Goal: Information Seeking & Learning: Find specific fact

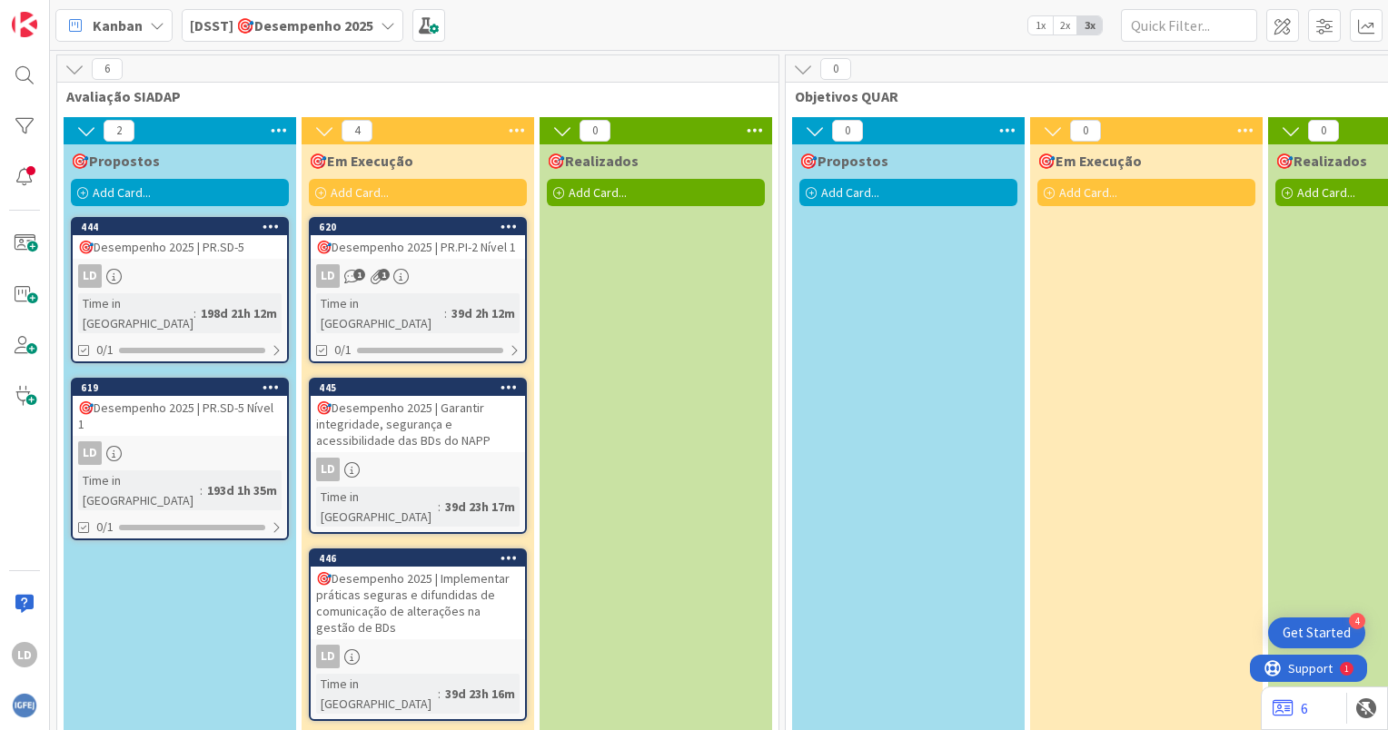
click at [389, 22] on icon at bounding box center [388, 25] width 15 height 15
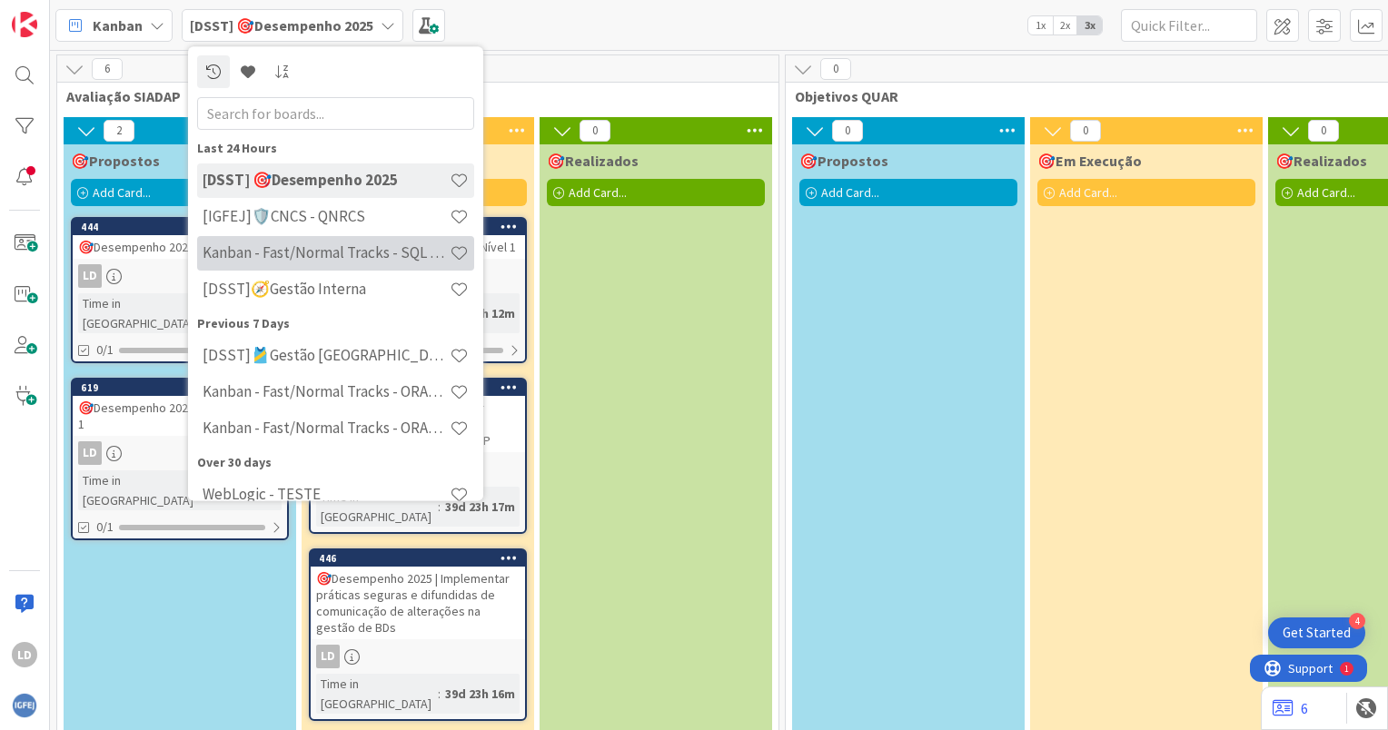
click at [394, 244] on h4 "Kanban - Fast/Normal Tracks - SQL SERVER" at bounding box center [326, 253] width 247 height 18
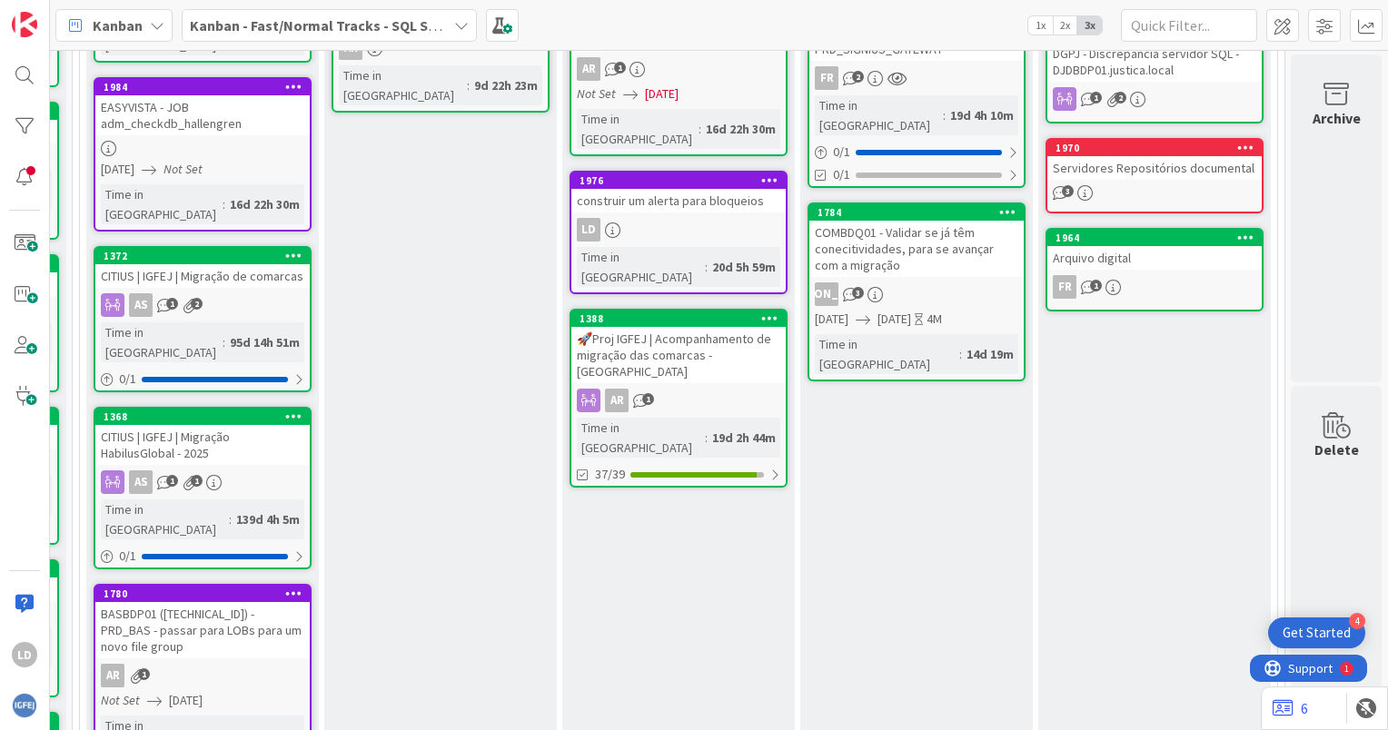
scroll to position [818, 235]
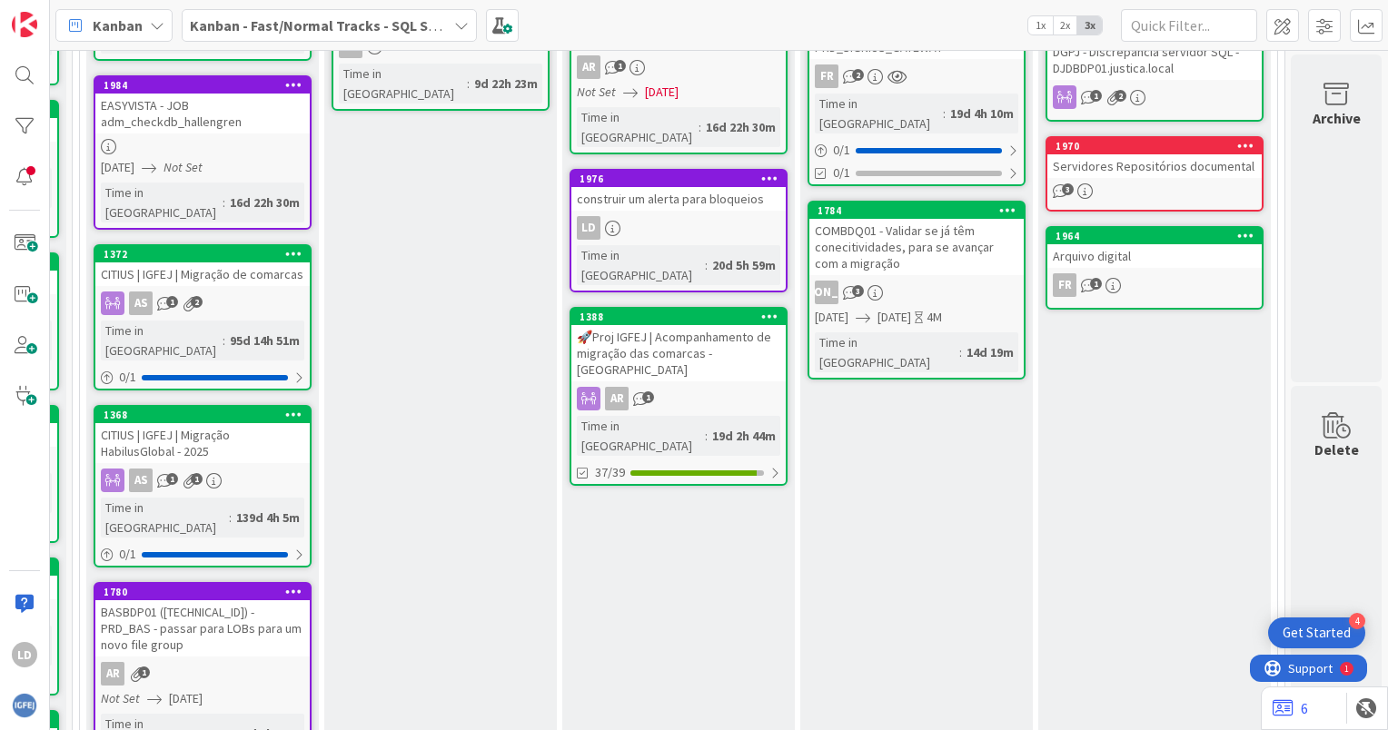
click at [909, 219] on div "COMBDQ01 - Validar se já têm conecitividades, para se avançar com a migração" at bounding box center [916, 247] width 214 height 56
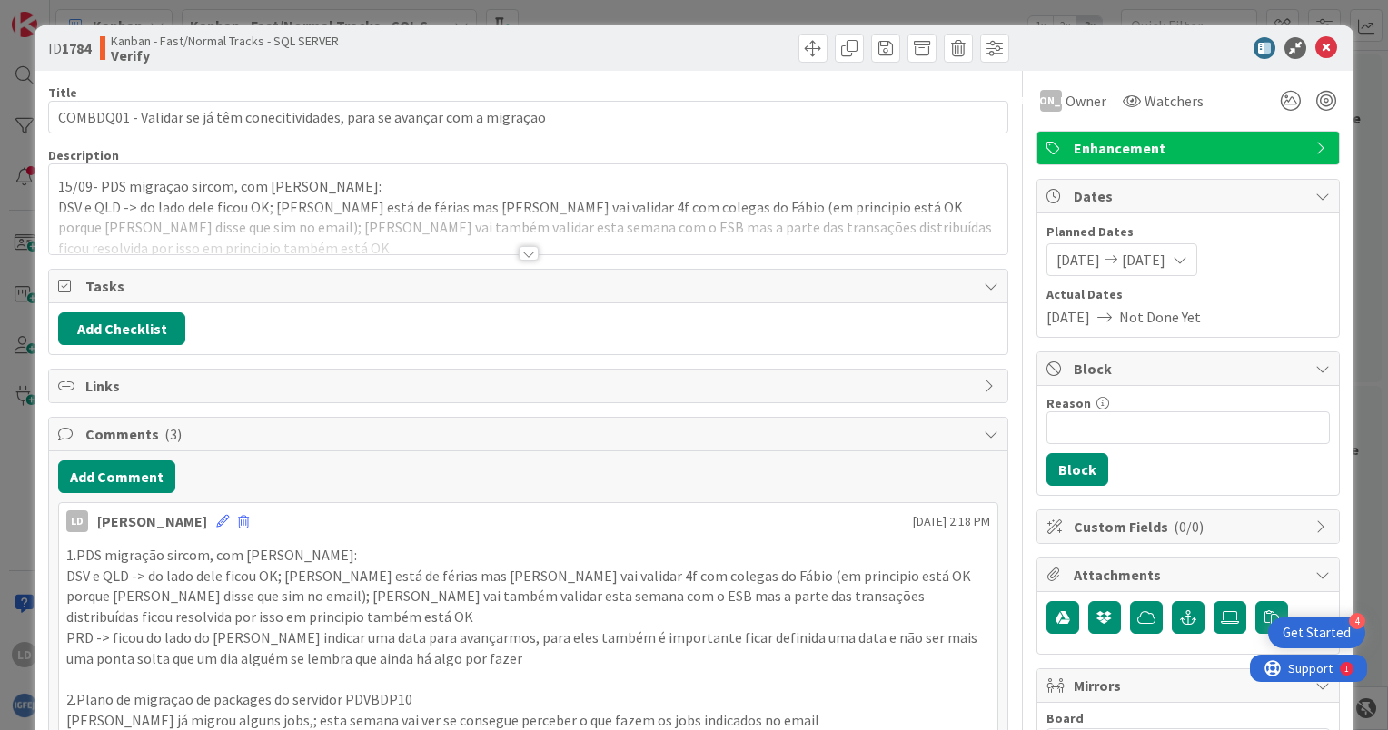
click at [519, 258] on div at bounding box center [529, 253] width 20 height 15
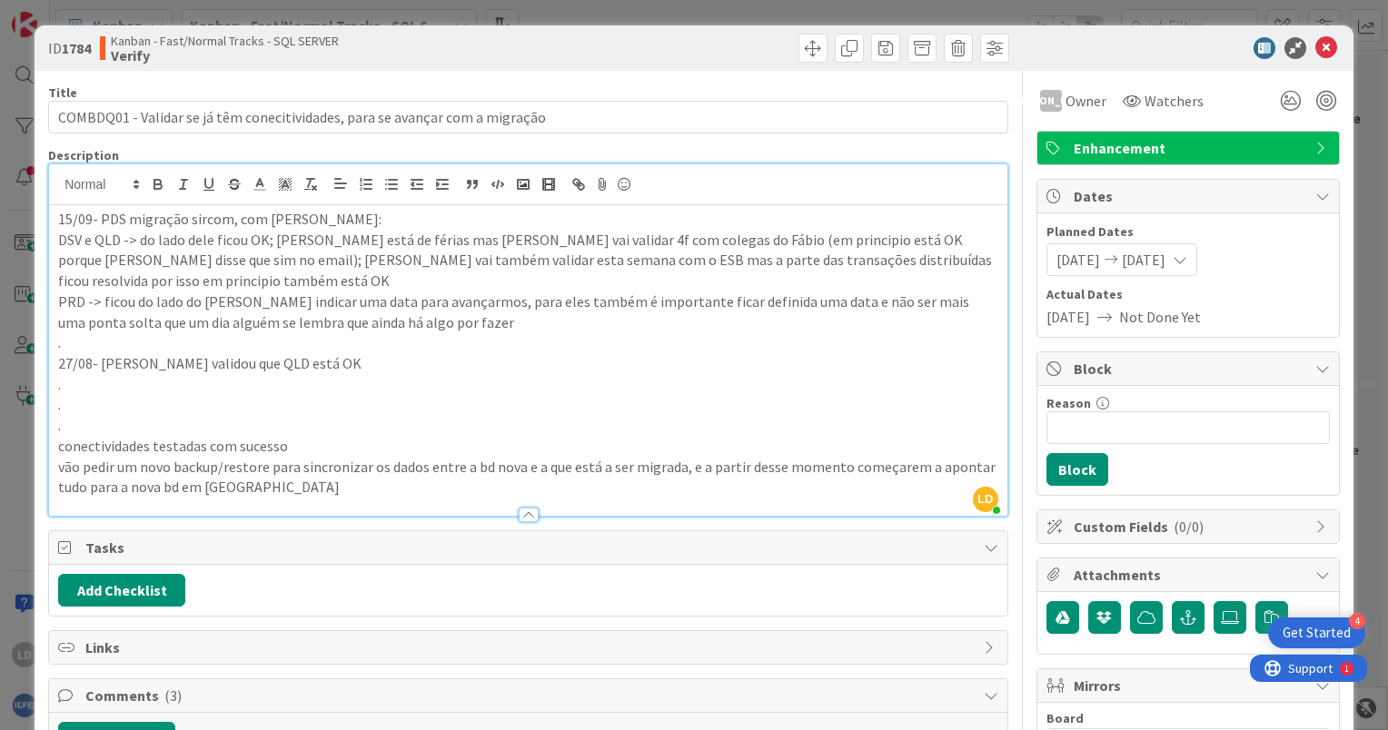
drag, startPoint x: 369, startPoint y: 362, endPoint x: 95, endPoint y: 362, distance: 273.4
click at [95, 362] on p "27/08- [PERSON_NAME] validou que QLD está OK" at bounding box center [528, 363] width 940 height 21
click at [361, 353] on p "27/08- [PERSON_NAME] validou que QLD está OK" at bounding box center [528, 363] width 940 height 21
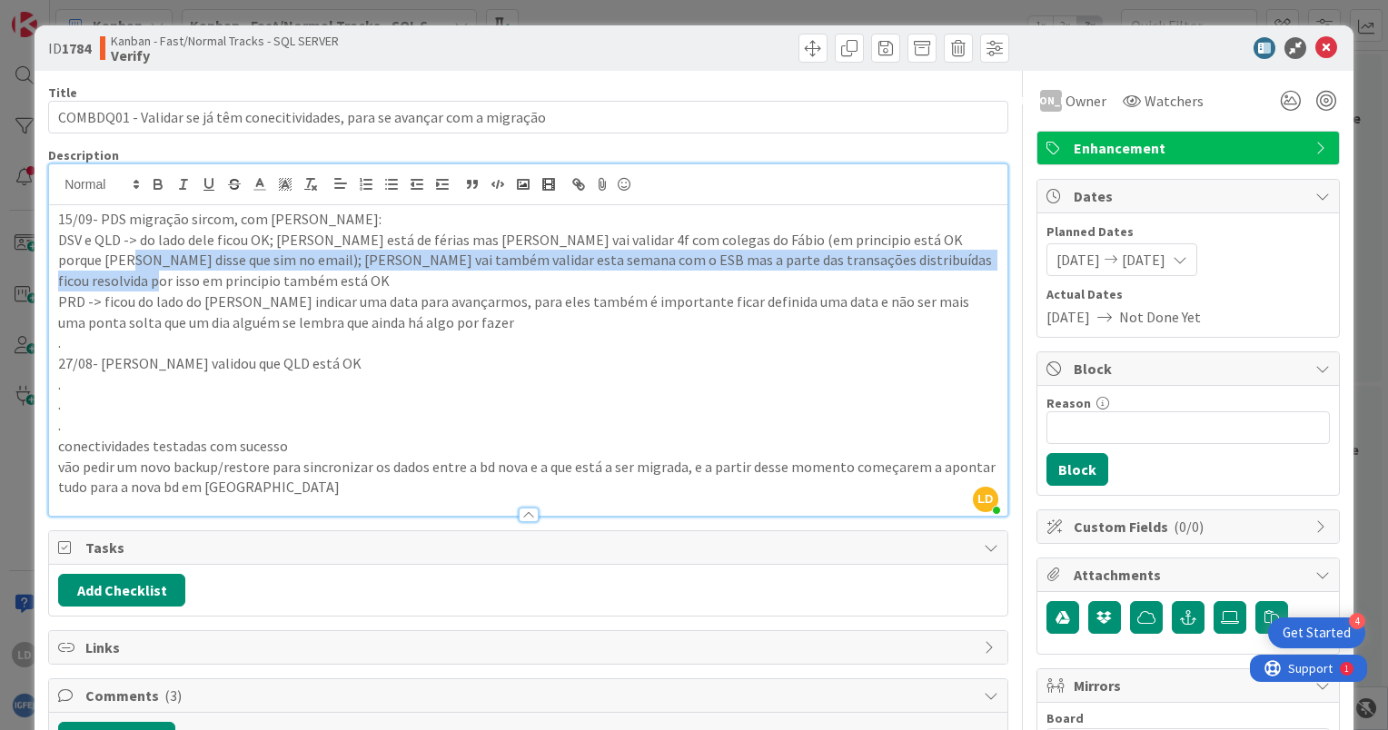
drag, startPoint x: 968, startPoint y: 259, endPoint x: 51, endPoint y: 251, distance: 917.5
click at [51, 251] on div "15/09- PDS migração sircom, com [PERSON_NAME]: DSV e QLD -> do lado dele ficou …" at bounding box center [528, 360] width 958 height 311
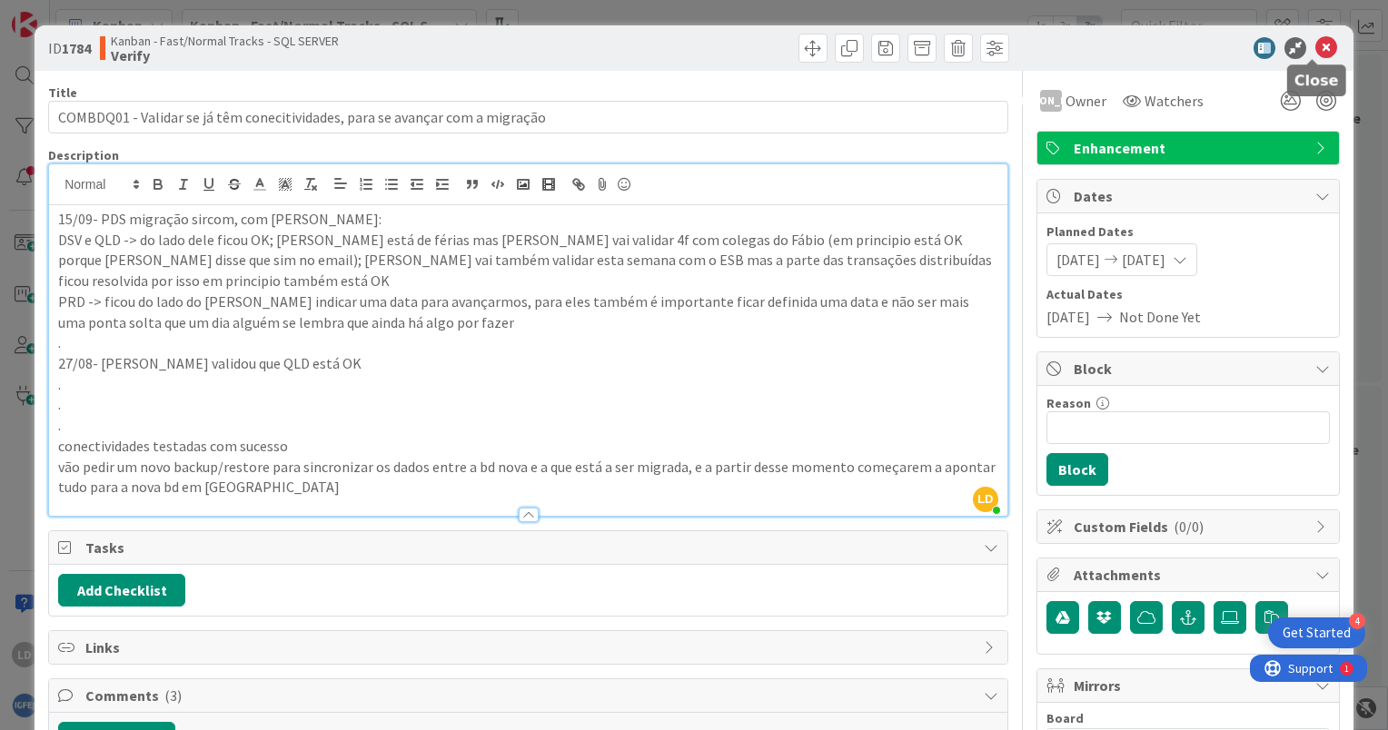
click at [1315, 45] on icon at bounding box center [1326, 48] width 22 height 22
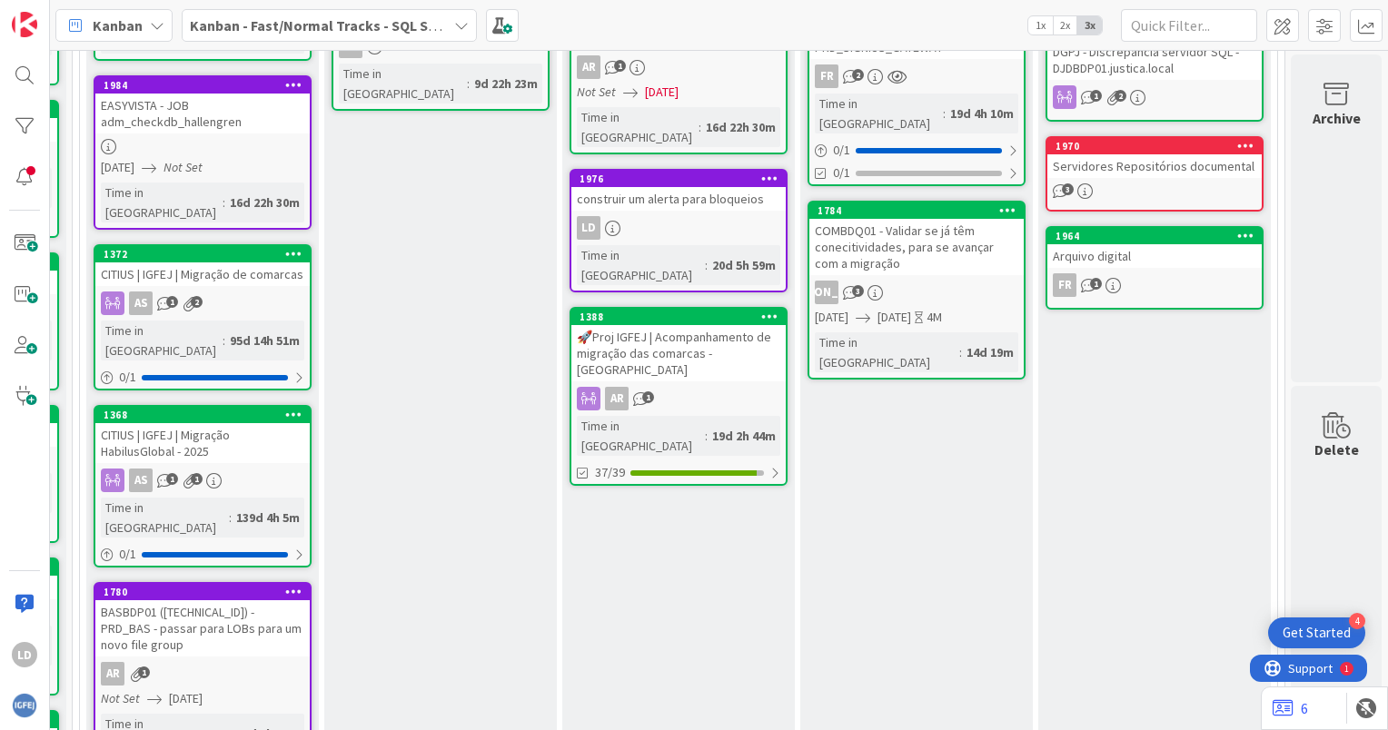
click at [1014, 374] on div "Verify Add Card... 1969 DGPJ - ANALISE BASE DADOS aZURE AR [DATE] [DATE] 2M Tim…" at bounding box center [916, 166] width 233 height 1480
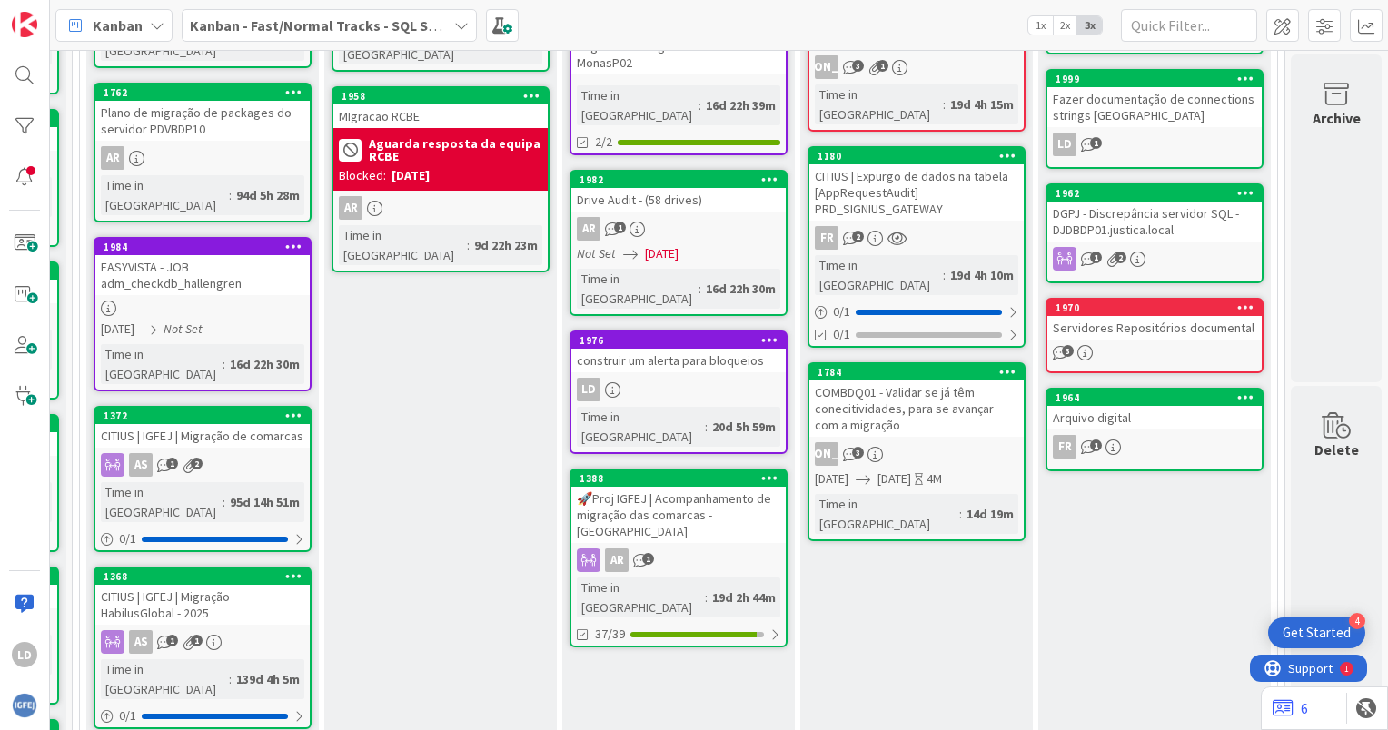
scroll to position [636, 235]
